Goal: Information Seeking & Learning: Learn about a topic

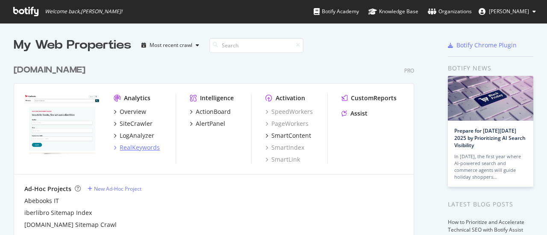
drag, startPoint x: 0, startPoint y: 0, endPoint x: 140, endPoint y: 146, distance: 202.1
click at [140, 146] on div "RealKeywords" at bounding box center [140, 148] width 40 height 9
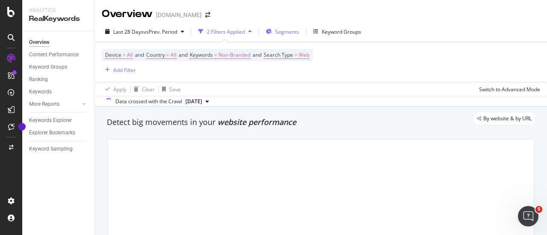
click at [282, 31] on span "Segments" at bounding box center [287, 31] width 24 height 7
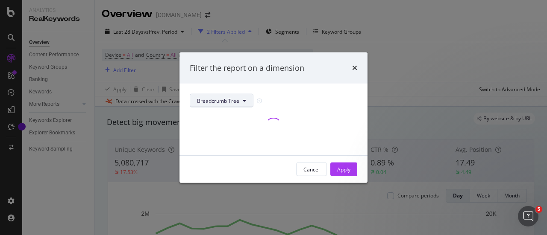
click at [245, 103] on icon "modal" at bounding box center [244, 100] width 3 height 5
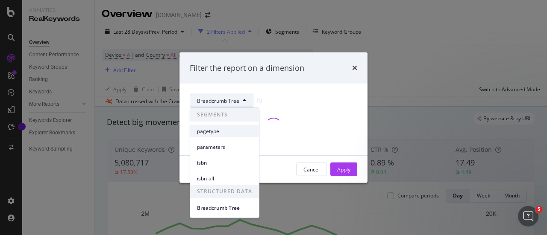
click at [233, 129] on span "pagetype" at bounding box center [224, 132] width 55 height 8
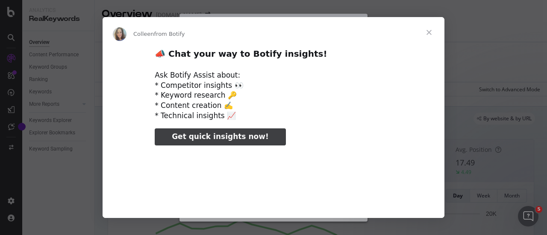
click at [430, 31] on span "Close" at bounding box center [429, 32] width 31 height 31
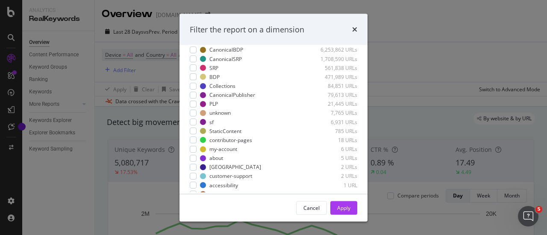
scroll to position [82, 0]
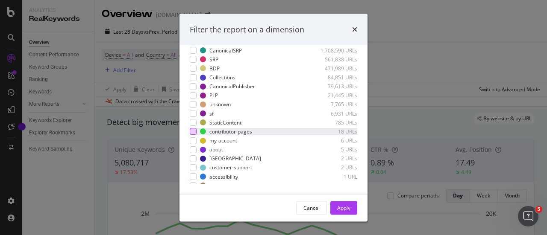
click at [196, 132] on div "modal" at bounding box center [193, 132] width 7 height 7
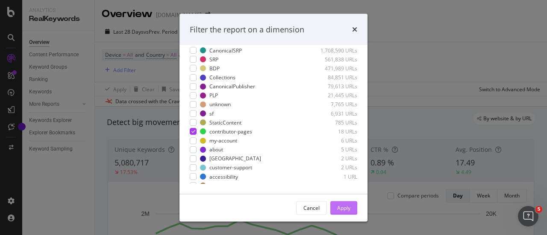
click at [346, 208] on div "Apply" at bounding box center [343, 207] width 13 height 7
